Goal: Transaction & Acquisition: Purchase product/service

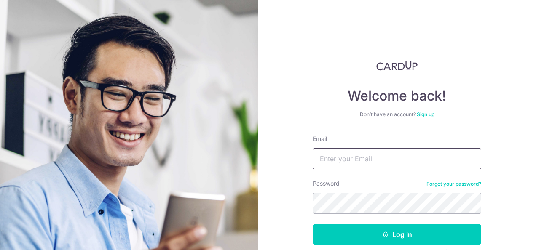
click at [404, 151] on input "Email" at bounding box center [397, 158] width 169 height 21
type input "suzukimotoh@gmail.com"
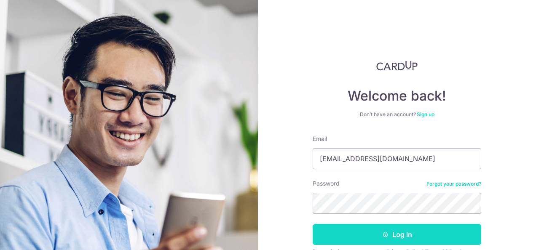
click at [401, 228] on button "Log in" at bounding box center [397, 234] width 169 height 21
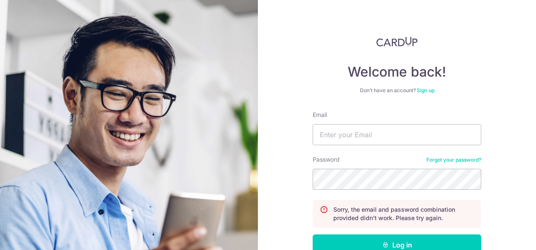
scroll to position [42, 0]
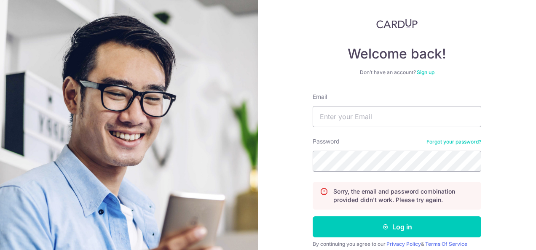
click at [371, 103] on div "Email" at bounding box center [397, 110] width 169 height 35
click at [364, 113] on input "Email" at bounding box center [397, 116] width 169 height 21
type input "suzukimotoh@gmail.com"
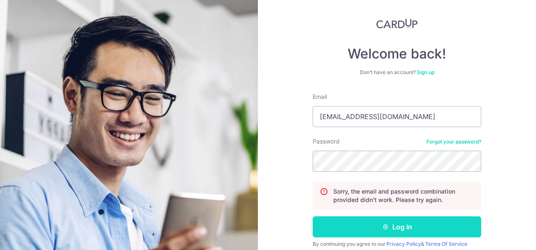
click at [412, 230] on button "Log in" at bounding box center [397, 227] width 169 height 21
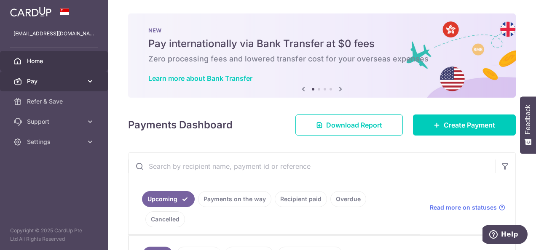
click at [77, 82] on span "Pay" at bounding box center [55, 81] width 56 height 8
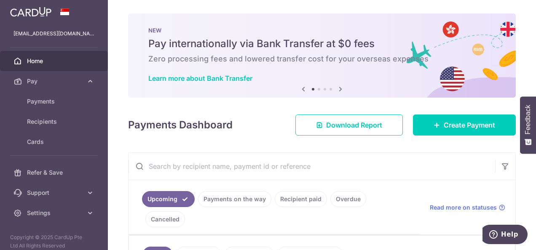
click at [234, 152] on div "× Pause Schedule Pause all future payments in this series Pause just this one p…" at bounding box center [322, 125] width 428 height 250
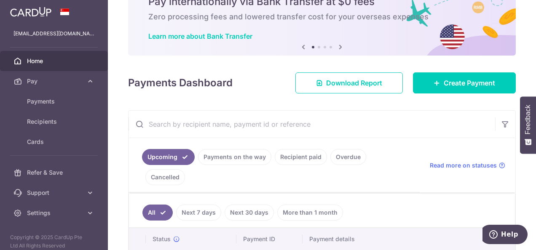
click at [242, 156] on link "Payments on the way" at bounding box center [234, 157] width 73 height 16
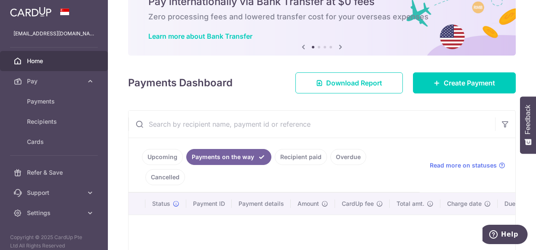
click at [290, 156] on link "Recipient paid" at bounding box center [301, 157] width 52 height 16
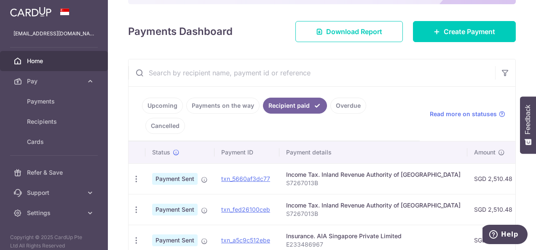
scroll to position [114, 0]
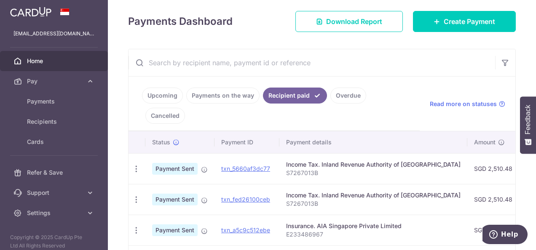
click at [164, 91] on link "Upcoming" at bounding box center [162, 96] width 41 height 16
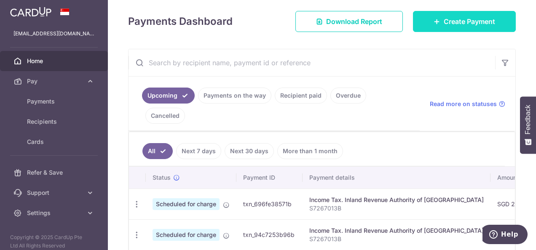
click at [453, 27] on link "Create Payment" at bounding box center [464, 21] width 103 height 21
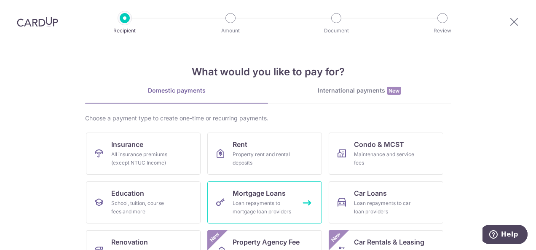
click at [275, 196] on span "Mortgage Loans" at bounding box center [259, 193] width 53 height 10
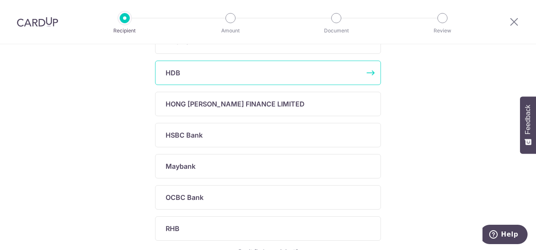
scroll to position [295, 0]
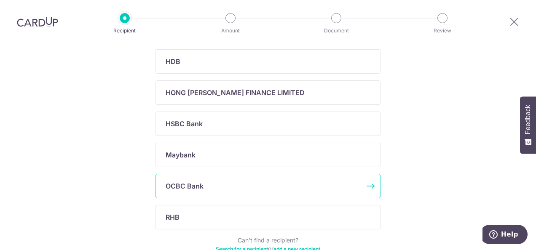
click at [262, 185] on div "OCBC Bank" at bounding box center [263, 186] width 195 height 10
